Goal: Information Seeking & Learning: Stay updated

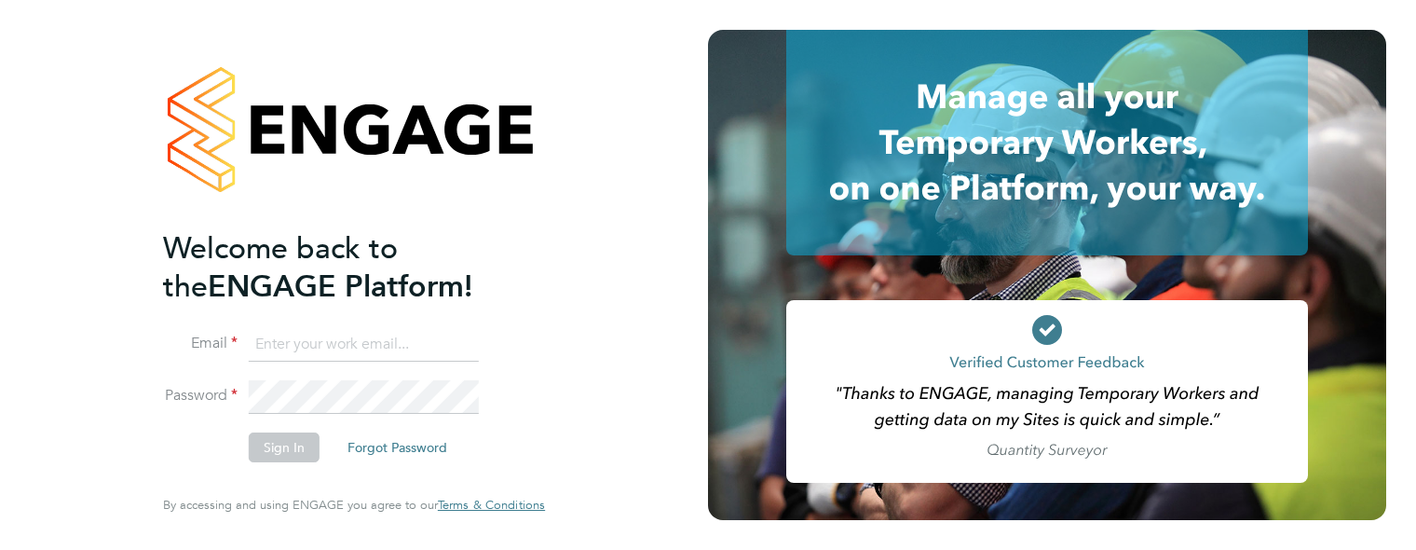
type input "davinia.wynne@ncclondon.ac.uk"
click at [284, 443] on button "Sign In" at bounding box center [284, 447] width 71 height 30
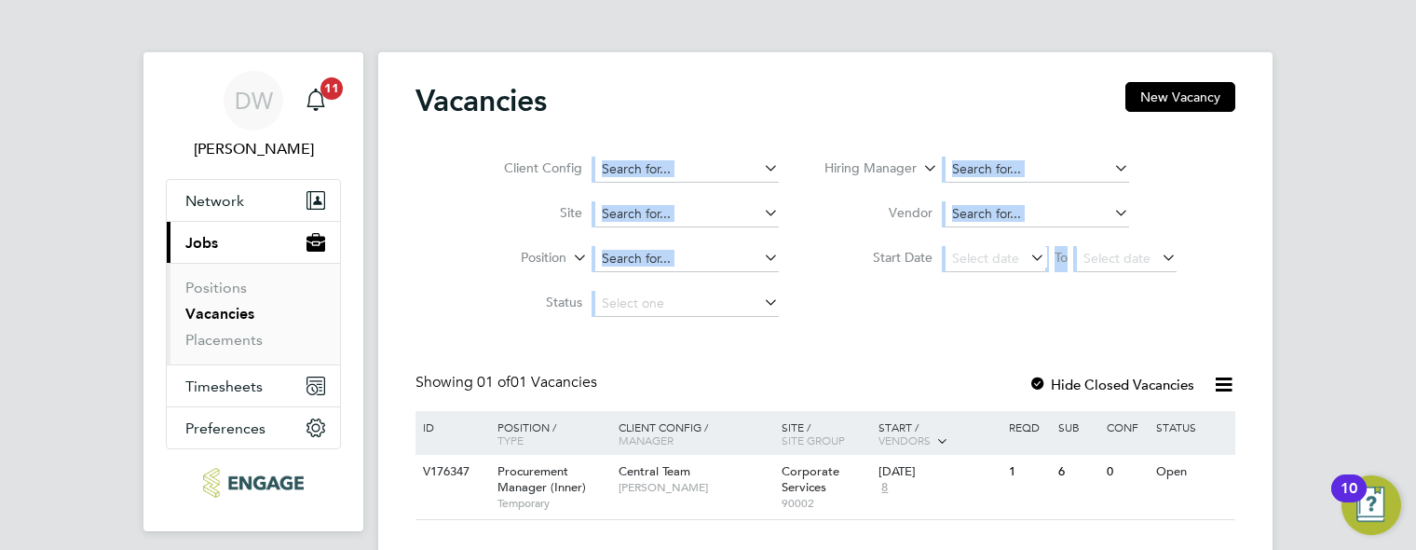
drag, startPoint x: 1415, startPoint y: 102, endPoint x: 1407, endPoint y: 151, distance: 50.1
click at [1407, 151] on div "DW [PERSON_NAME] Notifications 11 Applications: Network Sites Workers Current p…" at bounding box center [708, 305] width 1416 height 611
click at [1101, 506] on div "V176347 Procurement Manager (Inner) Temporary Central Team [PERSON_NAME] Corpor…" at bounding box center [825, 487] width 820 height 64
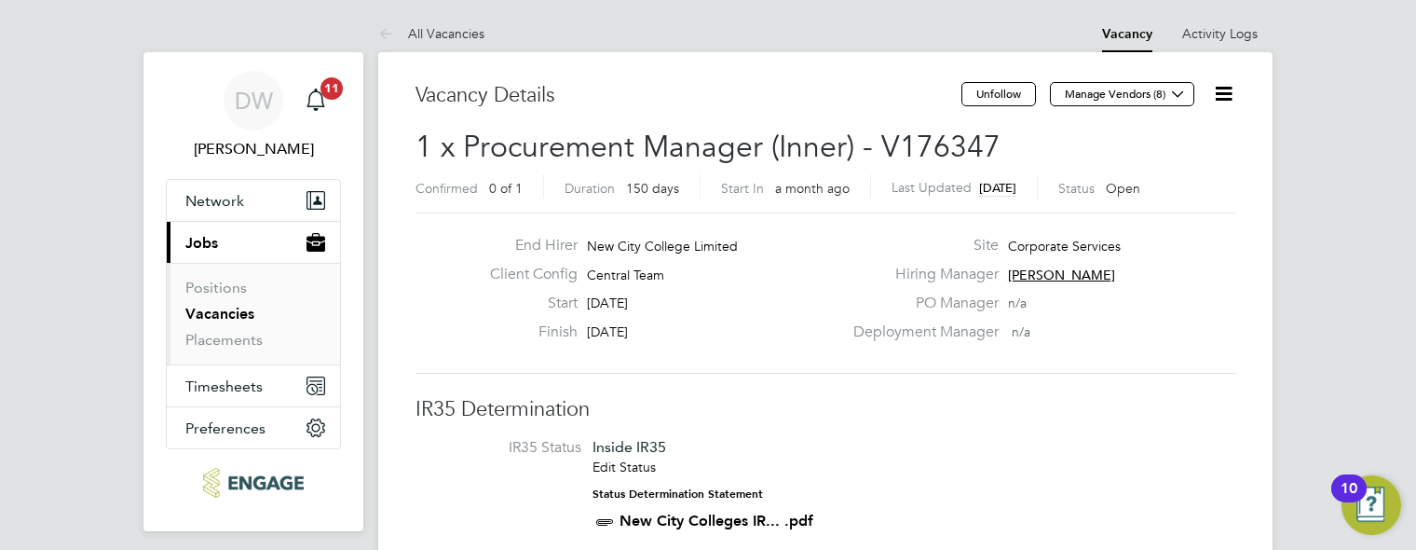
click at [217, 309] on link "Vacancies" at bounding box center [219, 314] width 69 height 18
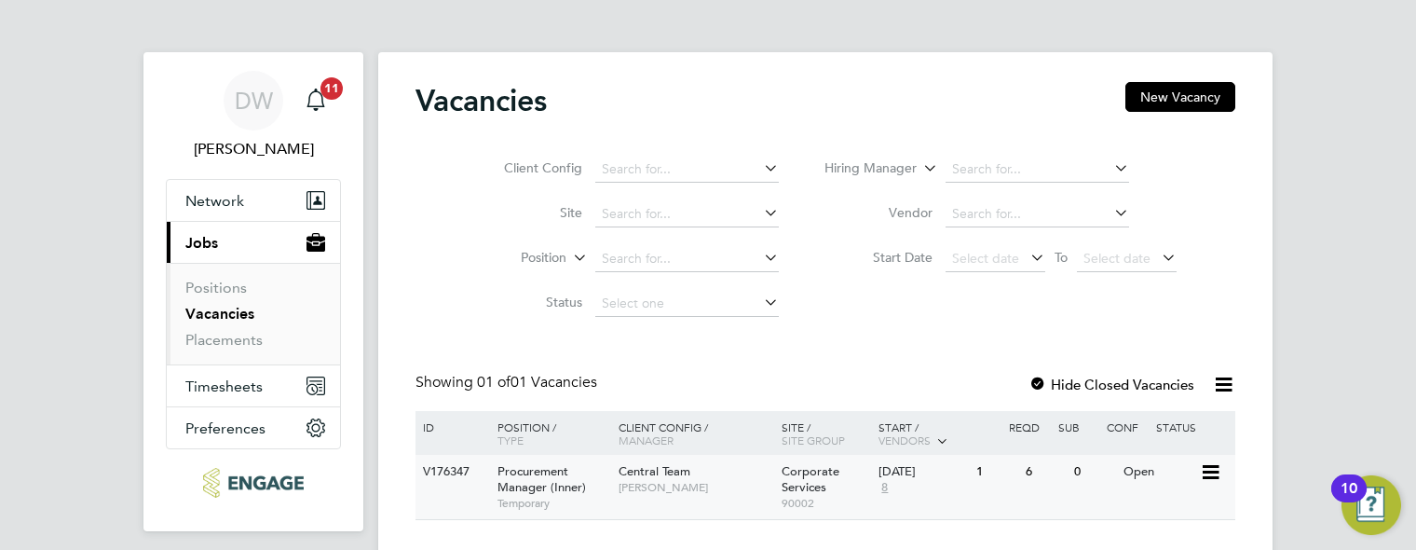
click at [510, 474] on span "Procurement Manager (Inner)" at bounding box center [541, 479] width 88 height 32
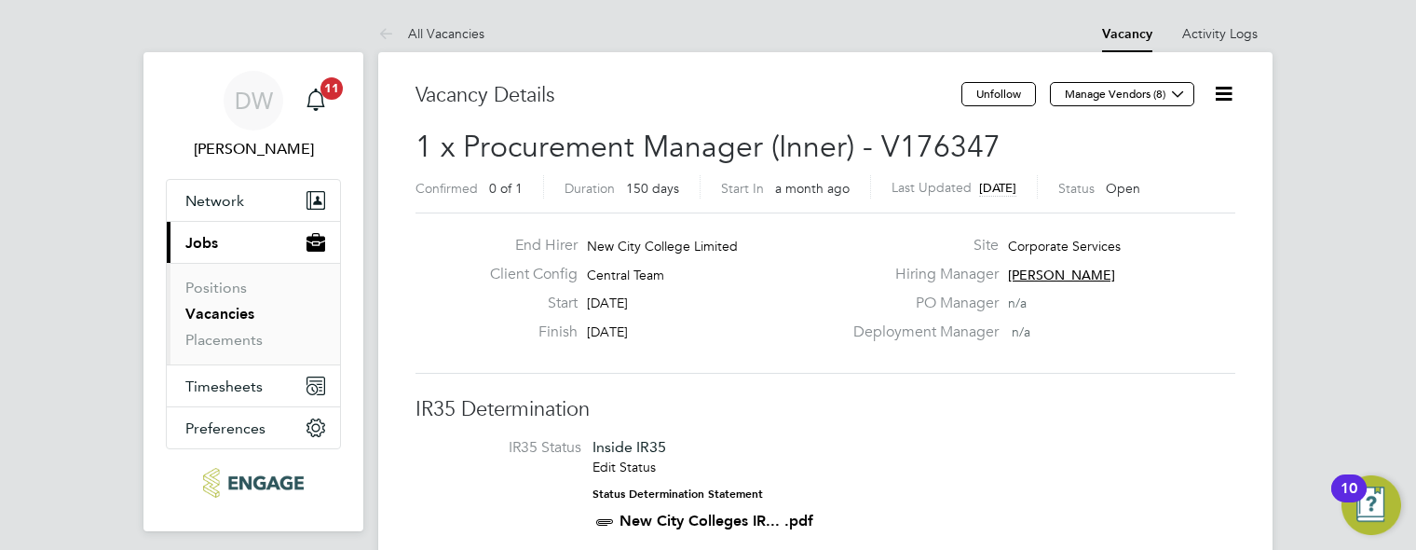
click at [238, 316] on link "Vacancies" at bounding box center [219, 314] width 69 height 18
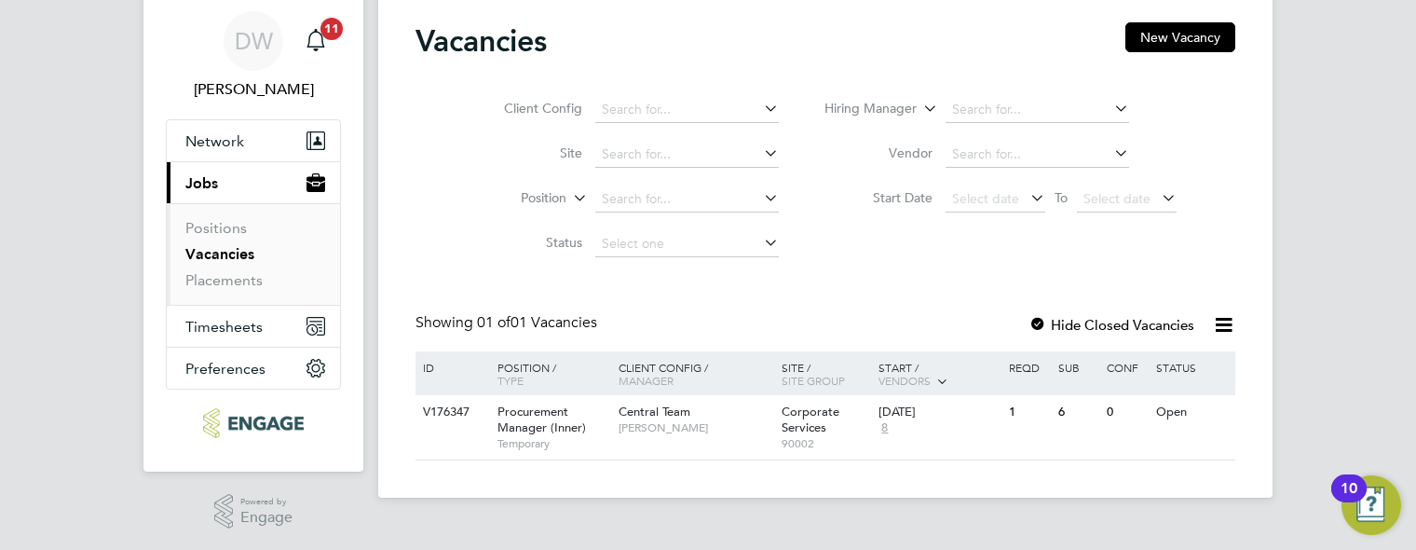
click at [1039, 326] on div at bounding box center [1037, 326] width 19 height 19
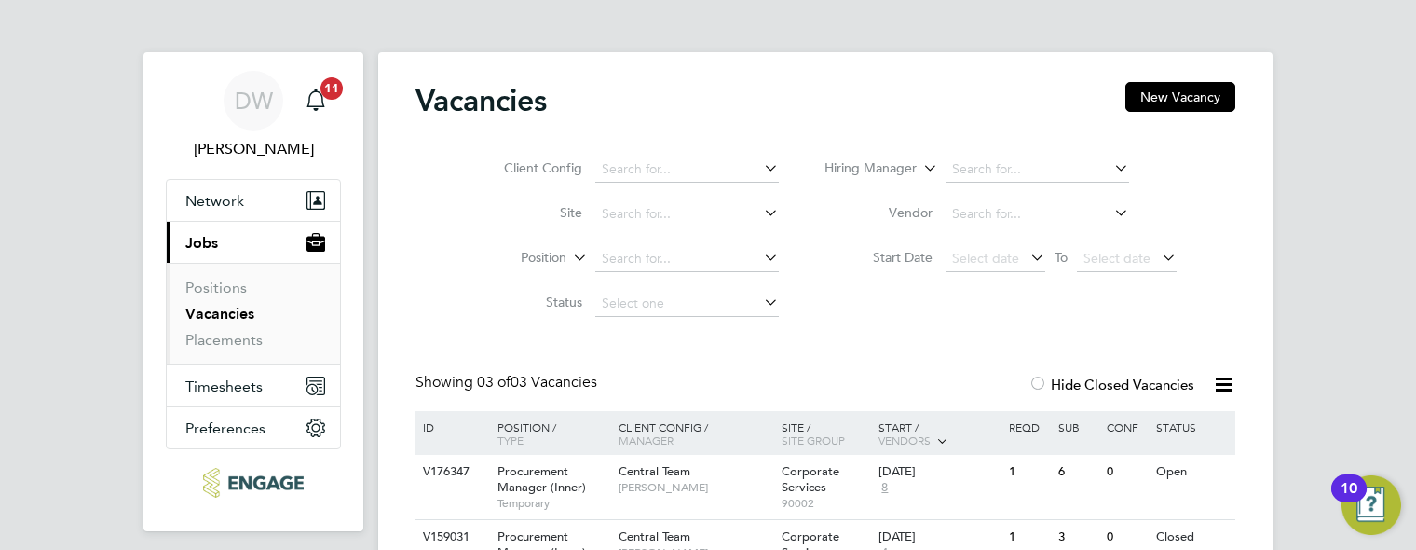
click at [201, 240] on span "Jobs" at bounding box center [201, 243] width 33 height 18
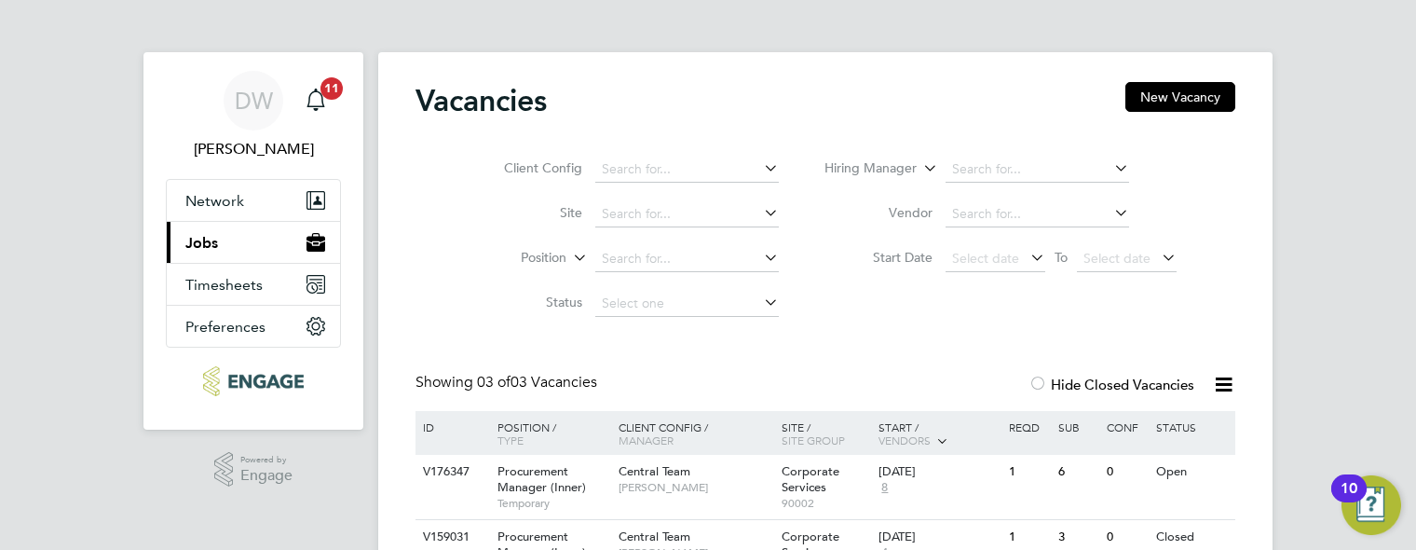
click at [204, 227] on button "Current page: Jobs" at bounding box center [253, 242] width 173 height 41
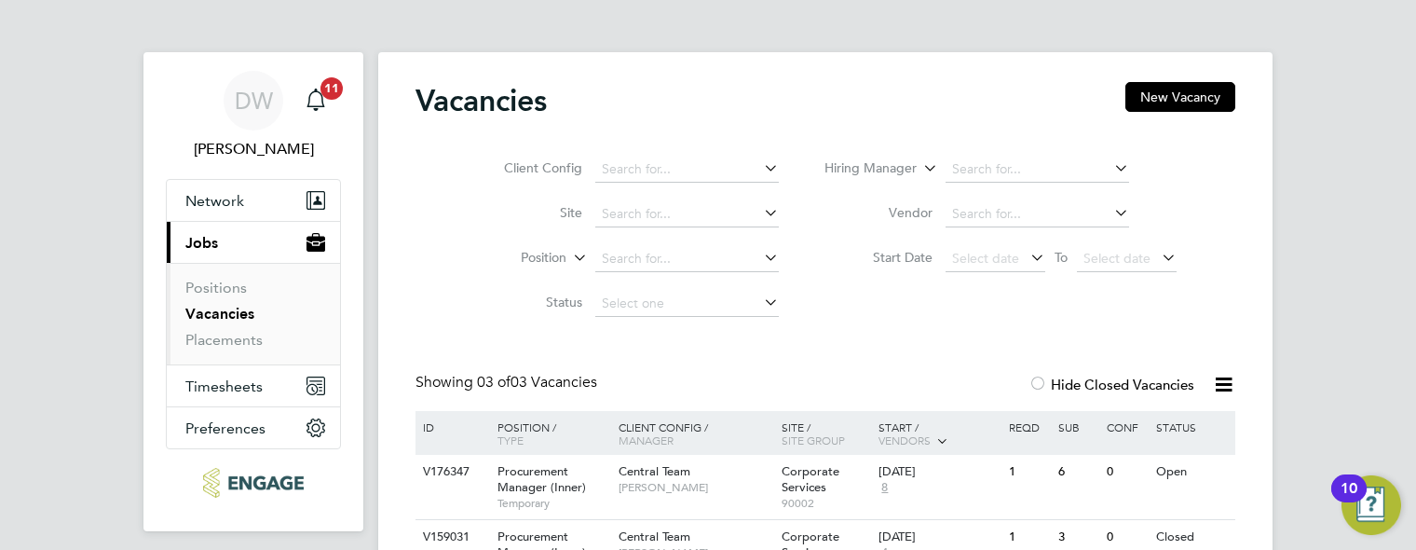
click at [239, 351] on ul "Positions Vacancies Placements" at bounding box center [253, 314] width 173 height 102
click at [240, 339] on link "Placements" at bounding box center [223, 340] width 77 height 18
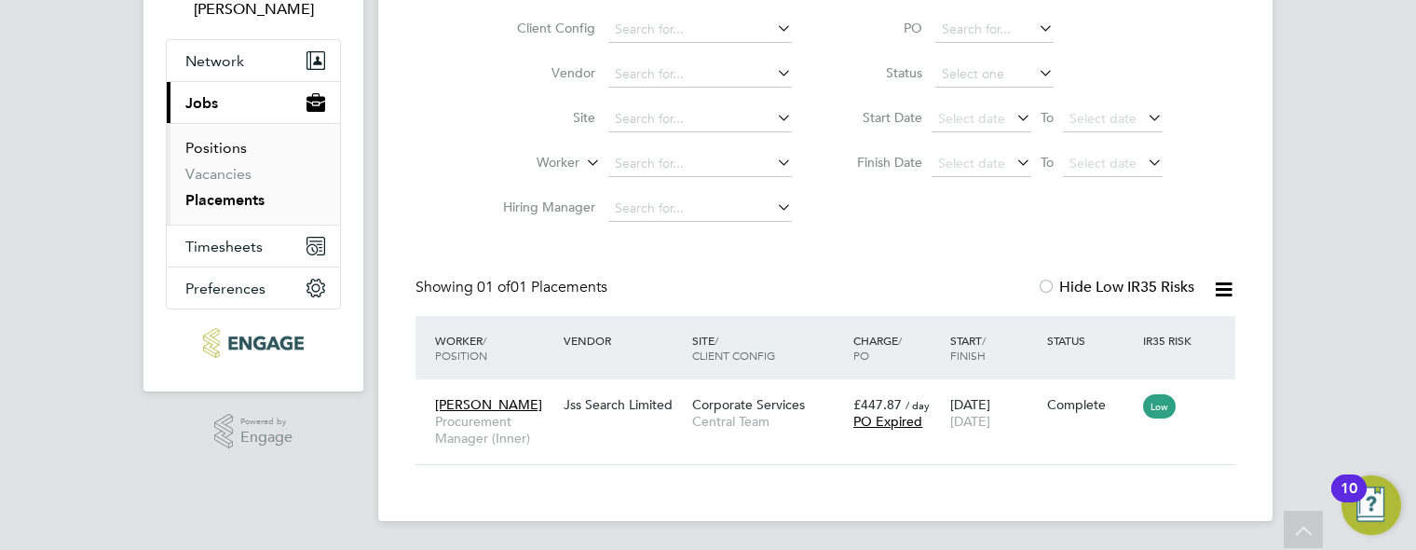
click at [235, 147] on link "Positions" at bounding box center [215, 148] width 61 height 18
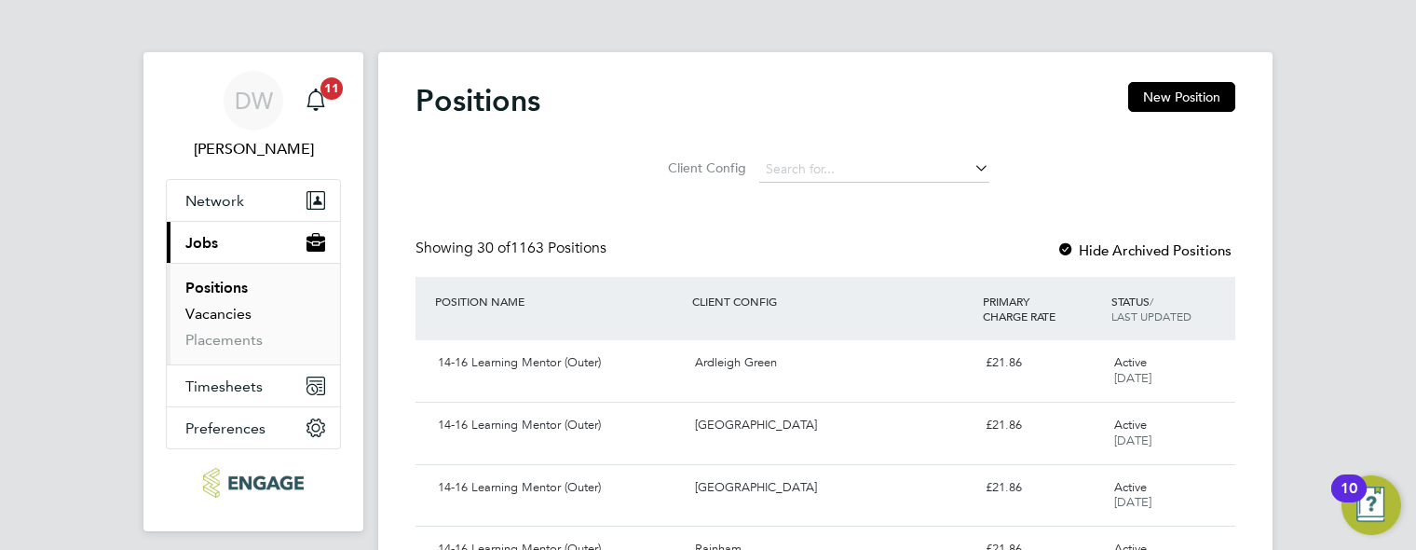
click at [212, 307] on link "Vacancies" at bounding box center [218, 314] width 66 height 18
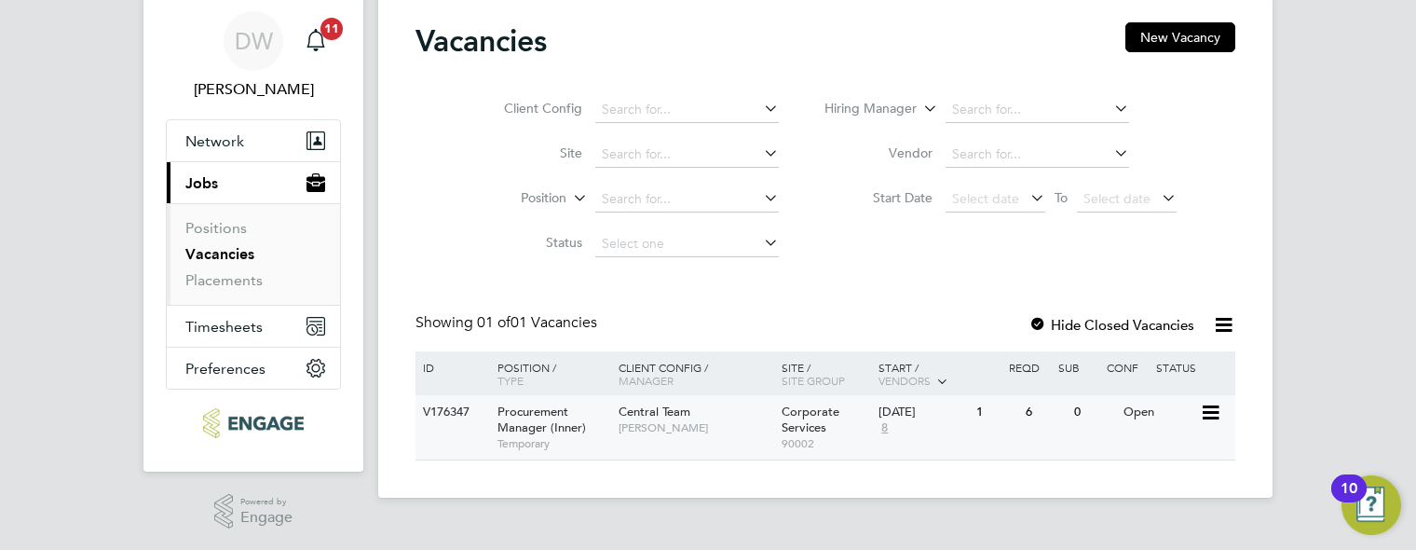
click at [1212, 418] on icon at bounding box center [1209, 412] width 19 height 22
click at [1205, 416] on icon at bounding box center [1209, 412] width 19 height 22
click at [223, 136] on span "Network" at bounding box center [214, 141] width 59 height 18
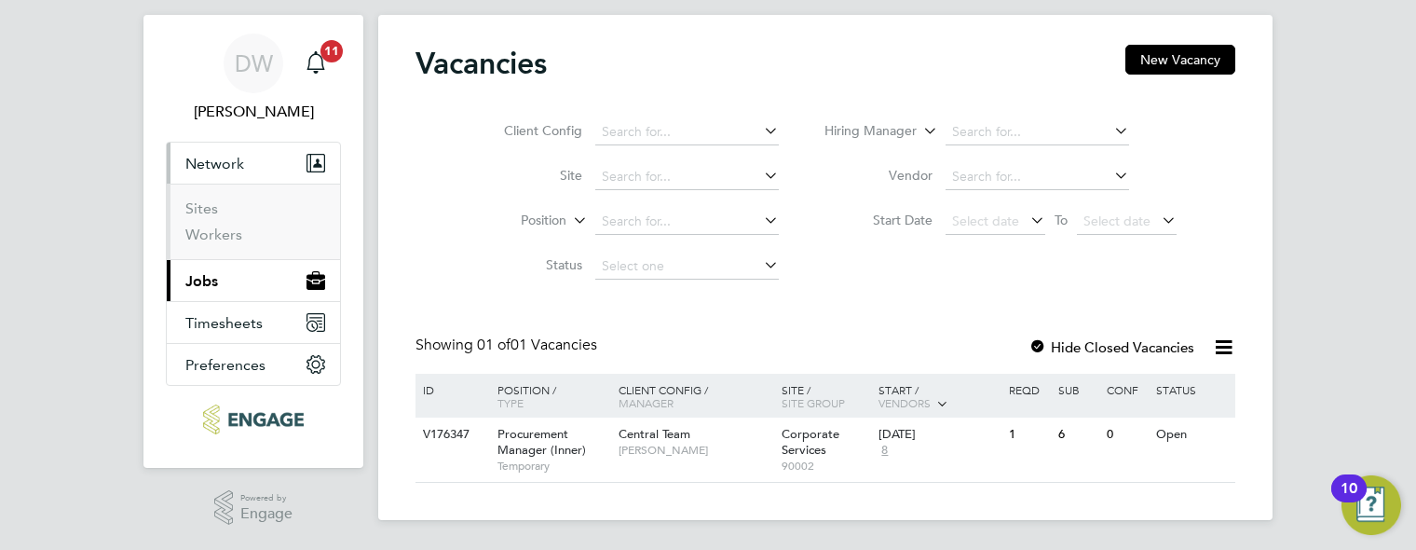
scroll to position [37, 0]
click at [222, 142] on ul "Network Sites Workers Current page: Jobs Positions Vacancies Placements Timeshe…" at bounding box center [253, 264] width 175 height 244
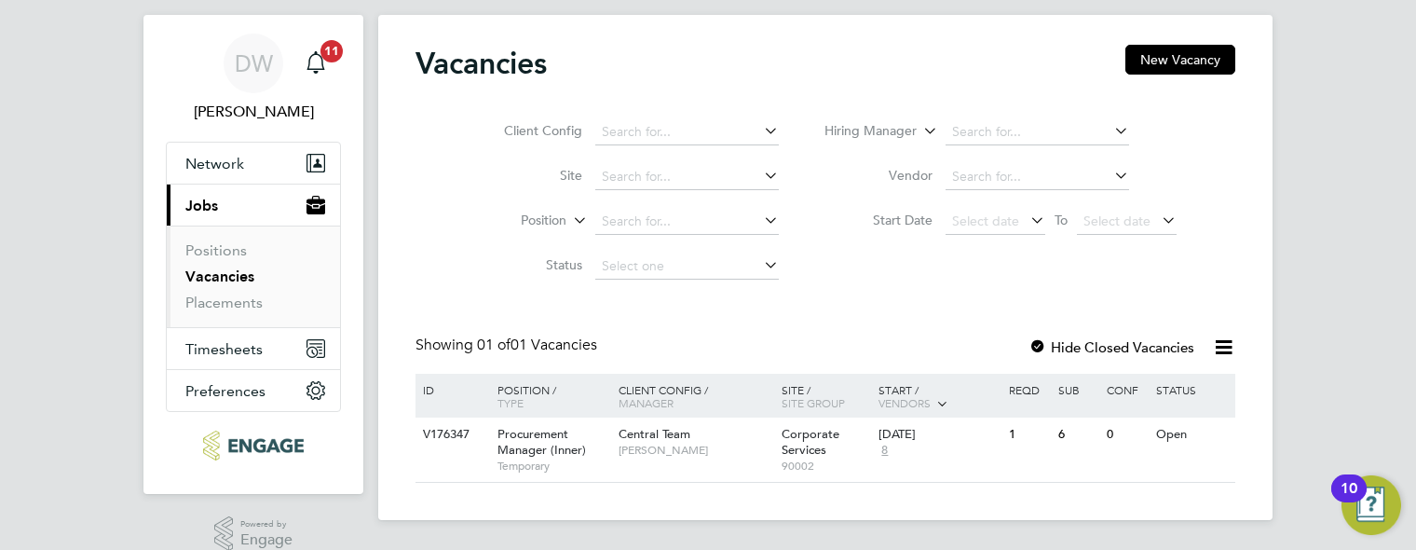
click at [219, 275] on link "Vacancies" at bounding box center [219, 276] width 69 height 18
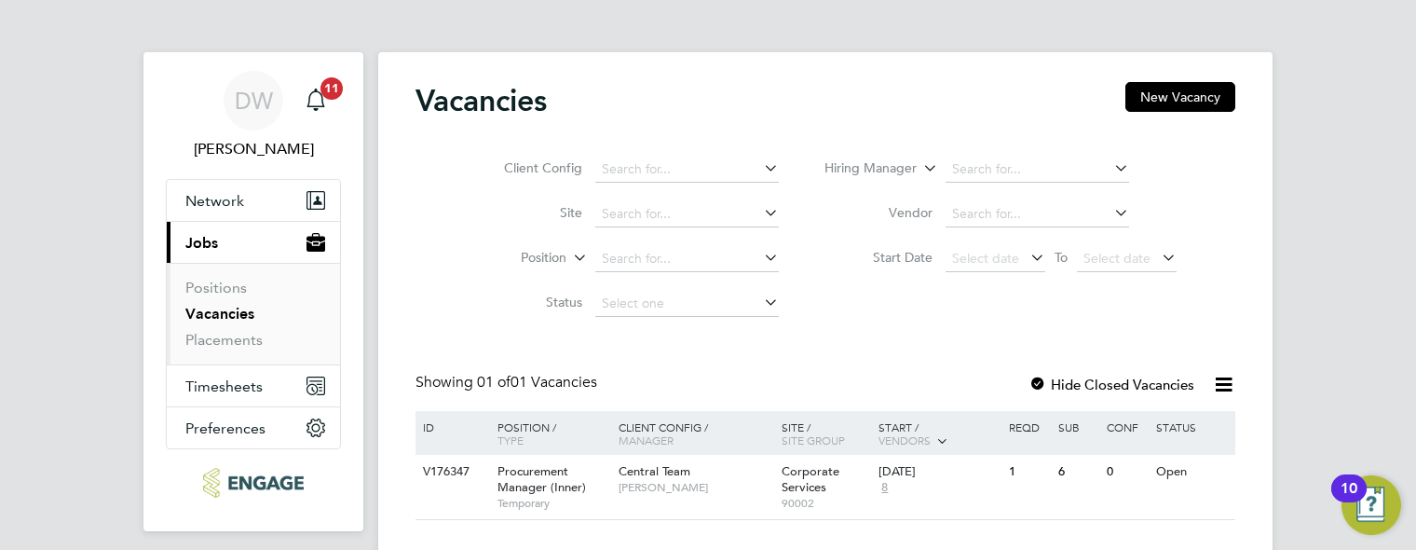
click at [1042, 383] on div at bounding box center [1037, 385] width 19 height 19
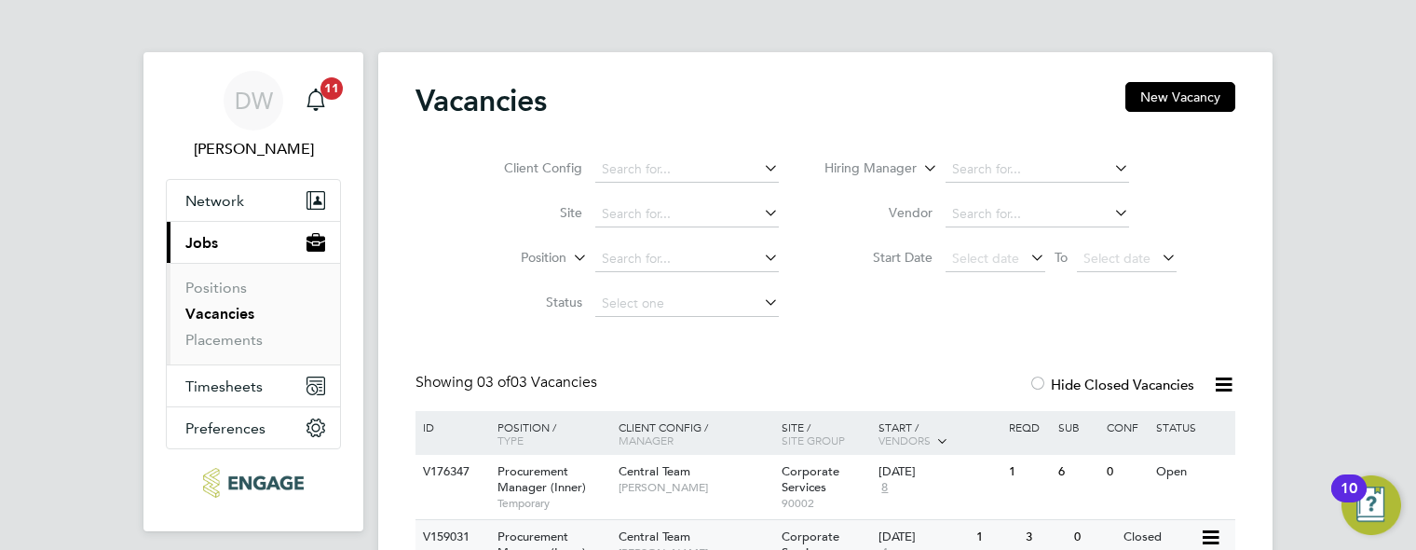
click at [748, 532] on div "Central Team Davinia Wynne" at bounding box center [695, 544] width 163 height 48
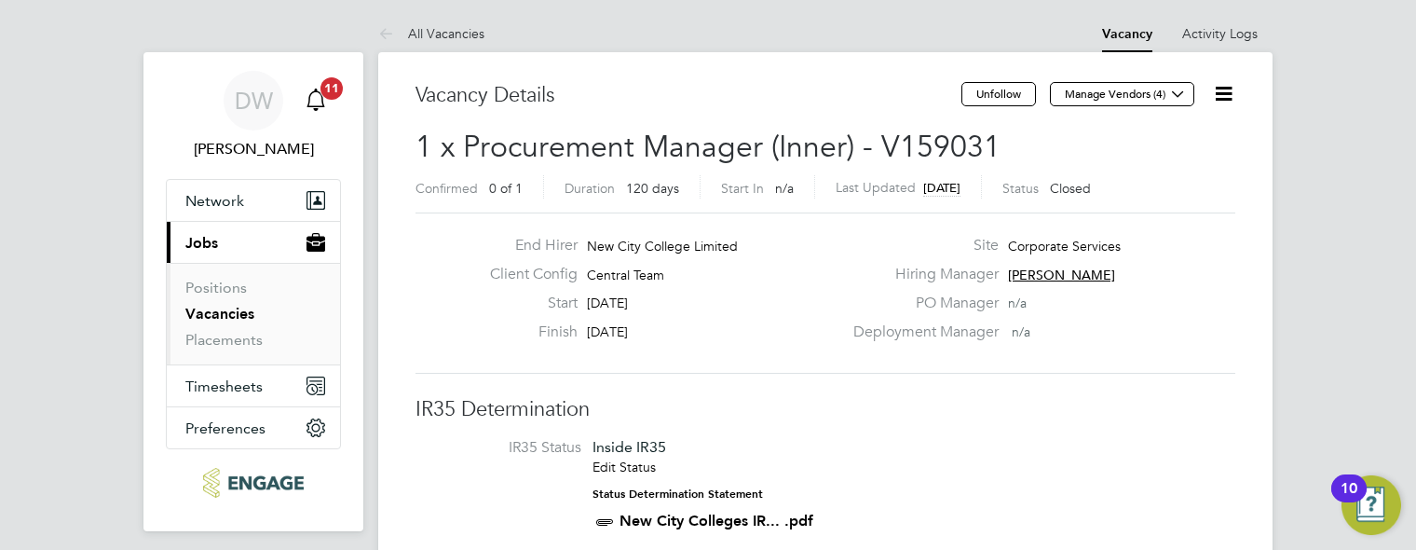
click at [324, 94] on span "11" at bounding box center [331, 88] width 22 height 22
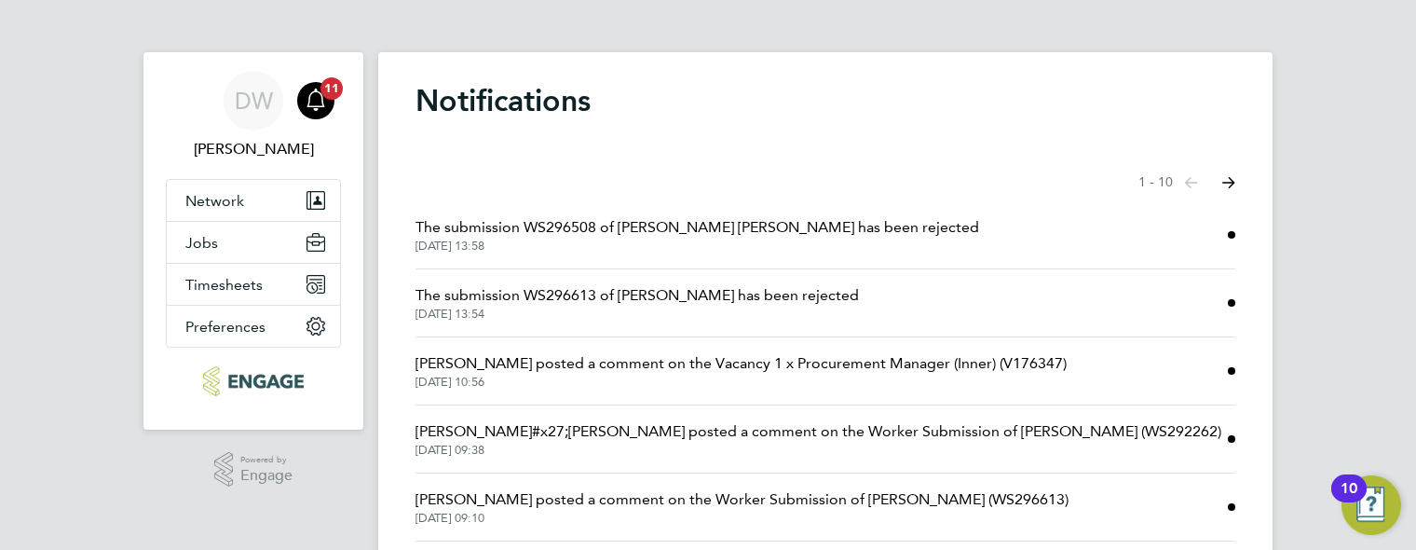
click at [672, 436] on span "[PERSON_NAME]#x27;[PERSON_NAME] posted a comment on the Worker Submission of [P…" at bounding box center [818, 431] width 806 height 22
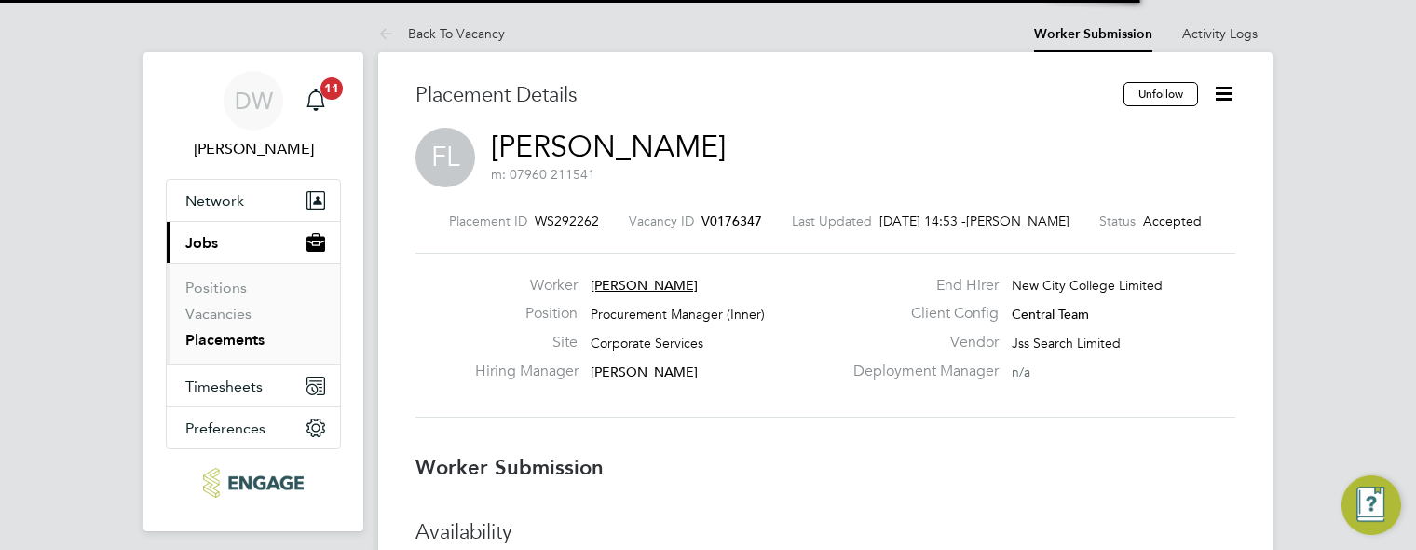
scroll to position [18, 149]
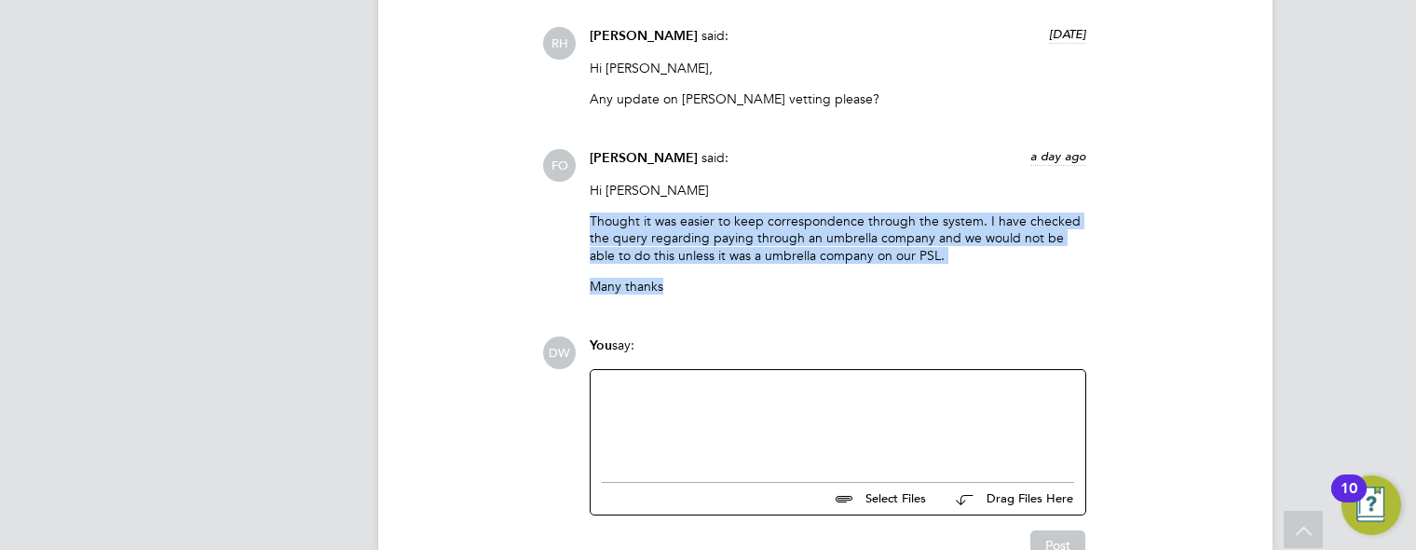
drag, startPoint x: 591, startPoint y: 215, endPoint x: 929, endPoint y: 275, distance: 343.3
click at [929, 275] on div "Hi [PERSON_NAME] Thought it was easier to keep correspondence through the syste…" at bounding box center [838, 245] width 496 height 127
copy div "Thought it was easier to keep correspondence through the system. I have checked…"
